Goal: Information Seeking & Learning: Learn about a topic

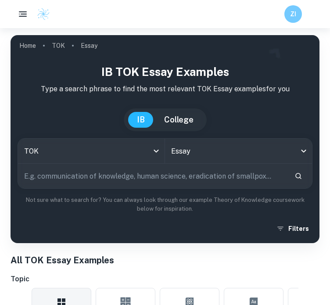
scroll to position [294, 0]
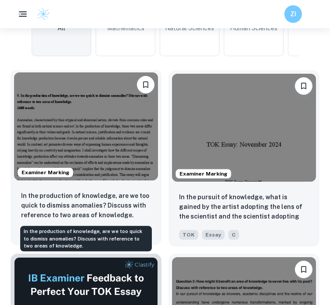
drag, startPoint x: 0, startPoint y: 0, endPoint x: 107, endPoint y: 192, distance: 220.4
click at [107, 192] on p "In the production of knowledge, are we too quick to dismiss anomalies? Discuss …" at bounding box center [86, 205] width 130 height 29
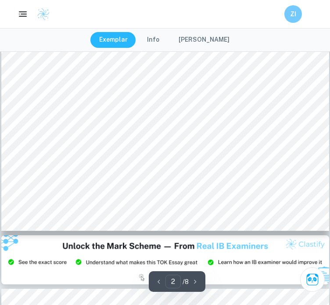
scroll to position [309, 0]
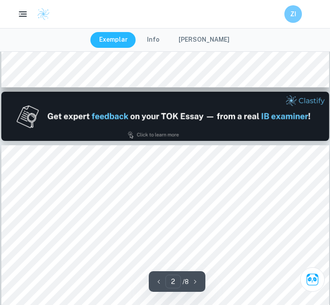
type input "1"
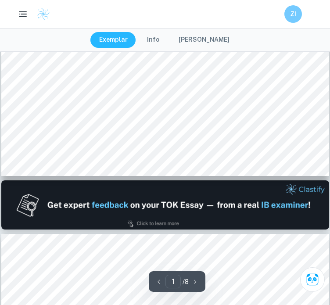
scroll to position [0, 0]
